Goal: Use online tool/utility

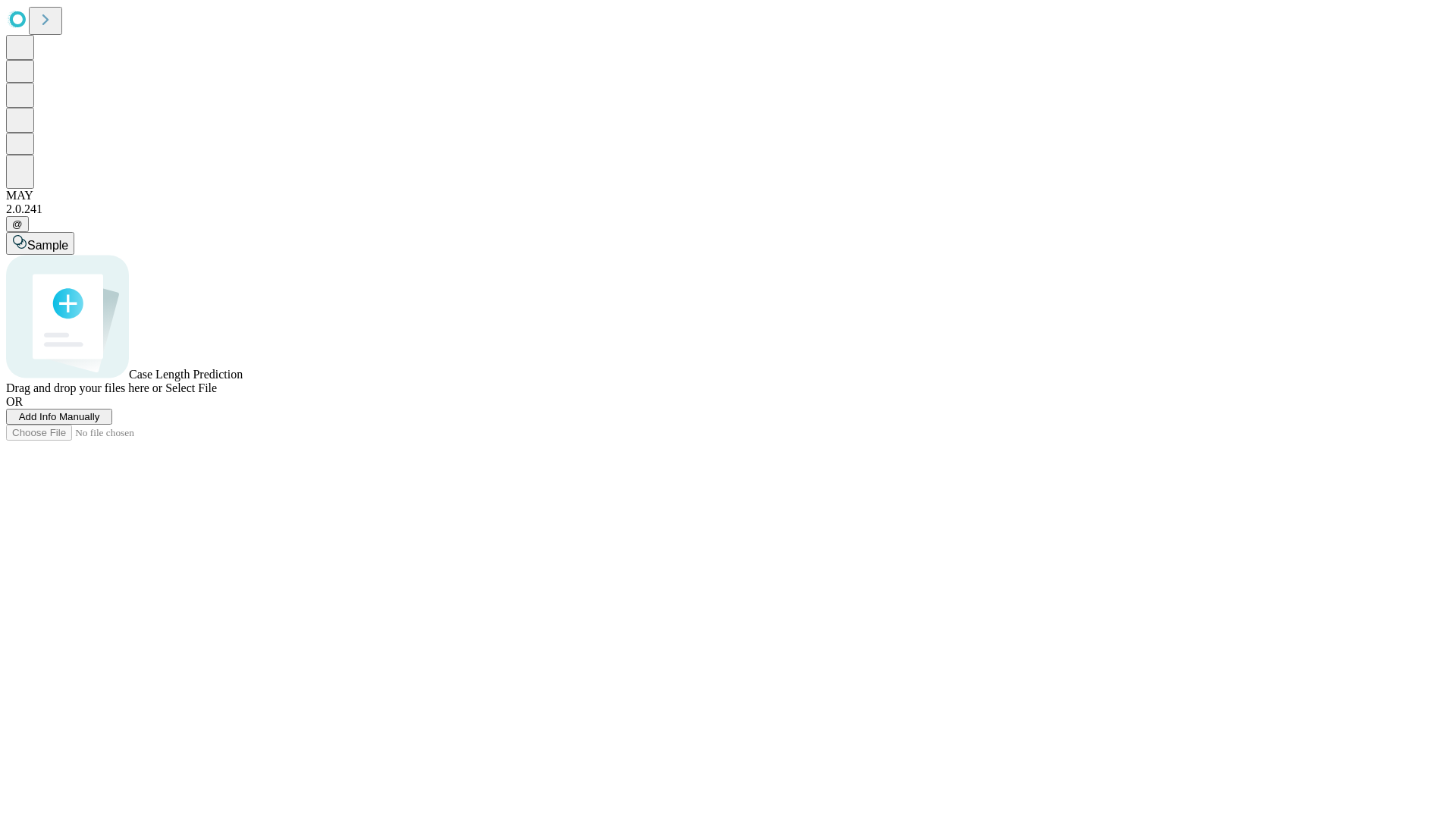
click at [217, 394] on span "Select File" at bounding box center [190, 388] width 51 height 13
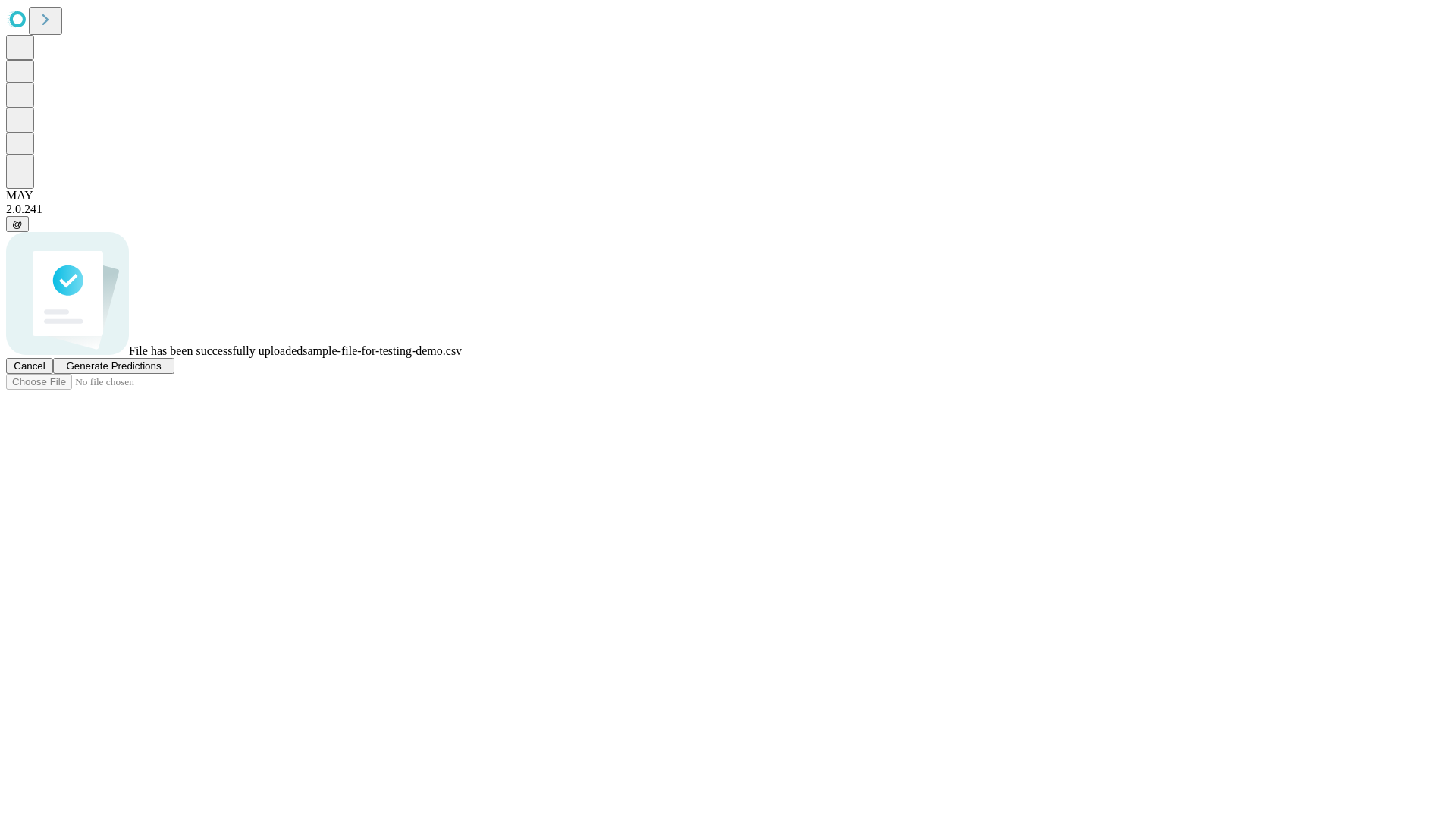
click at [161, 372] on span "Generate Predictions" at bounding box center [114, 366] width 95 height 11
